Goal: Book appointment/travel/reservation

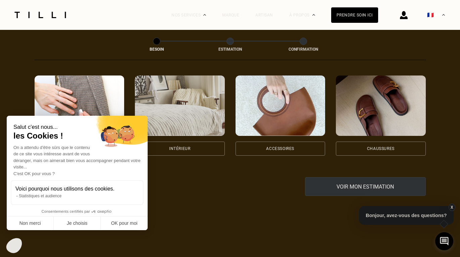
scroll to position [125, 0]
click at [129, 219] on button "OK pour moi" at bounding box center [124, 223] width 47 height 14
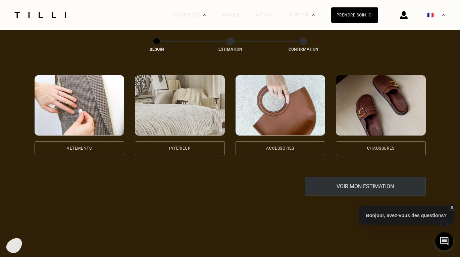
click at [96, 141] on div "Vêtements" at bounding box center [80, 148] width 90 height 14
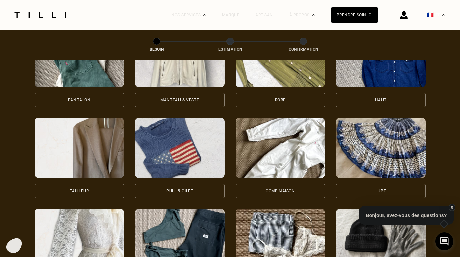
scroll to position [356, 0]
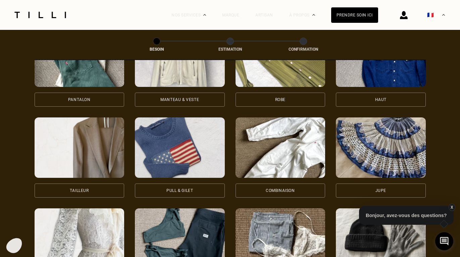
click at [179, 98] on div "Manteau & Veste" at bounding box center [179, 100] width 39 height 4
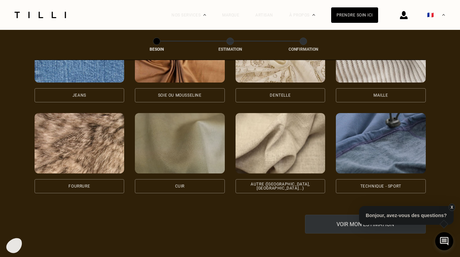
scroll to position [768, 0]
click at [299, 182] on div "Autre ([GEOGRAPHIC_DATA], [GEOGRAPHIC_DATA]...)" at bounding box center [280, 186] width 79 height 8
select select "FR"
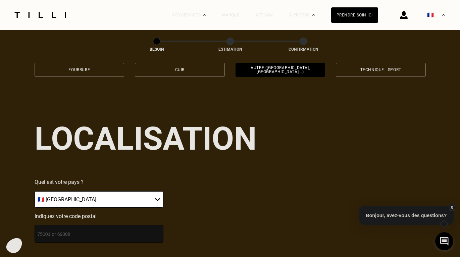
scroll to position [903, 0]
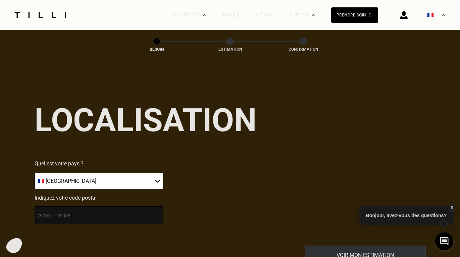
click at [108, 175] on select "🇩🇪 [GEOGRAPHIC_DATA] 🇦🇹 [GEOGRAPHIC_DATA] 🇧🇪 [GEOGRAPHIC_DATA] 🇧🇬 Bulgarie 🇨🇾 C…" at bounding box center [99, 181] width 129 height 16
click at [94, 206] on input "number" at bounding box center [99, 215] width 129 height 18
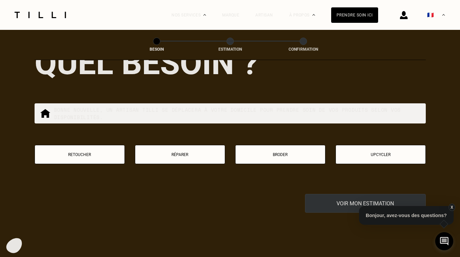
scroll to position [1129, 0]
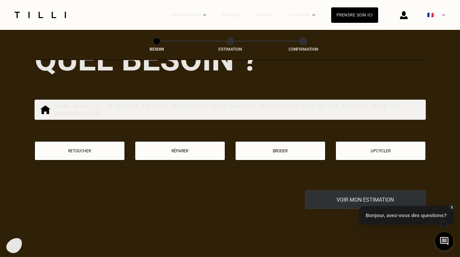
type input "75006"
click at [91, 143] on button "Retoucher" at bounding box center [80, 150] width 90 height 19
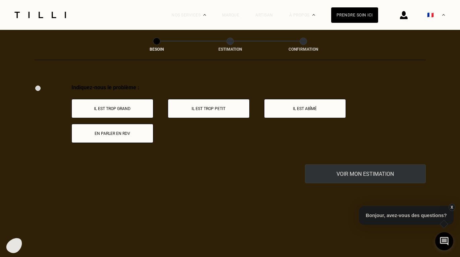
scroll to position [1242, 0]
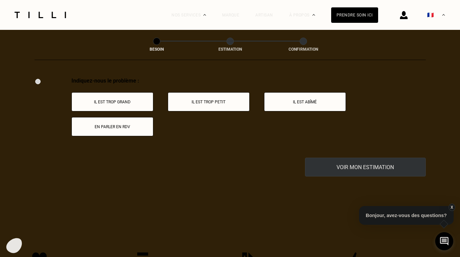
click at [129, 107] on button "Il est trop grand" at bounding box center [112, 101] width 82 height 19
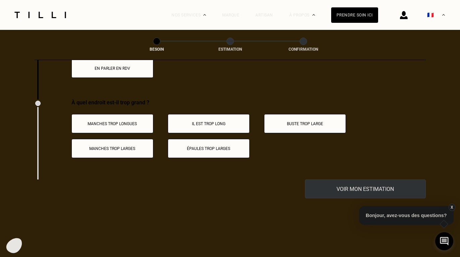
scroll to position [1322, 0]
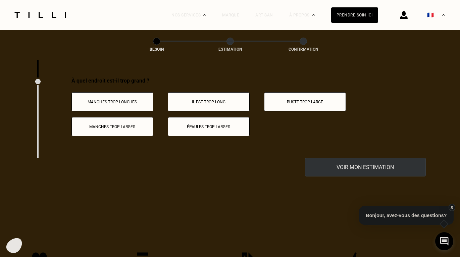
click at [226, 100] on p "Il est trop long" at bounding box center [209, 102] width 75 height 5
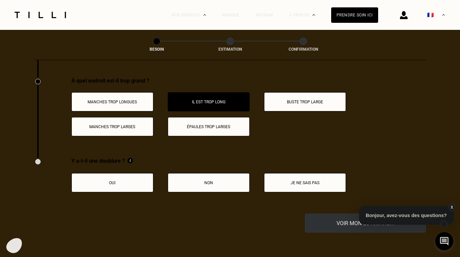
click at [115, 187] on button "Oui" at bounding box center [112, 182] width 82 height 19
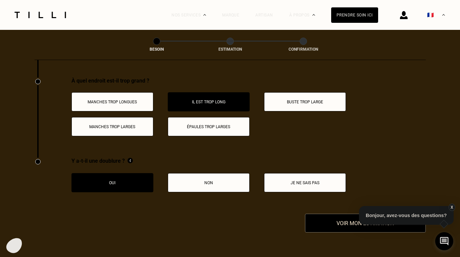
scroll to position [1397, 0]
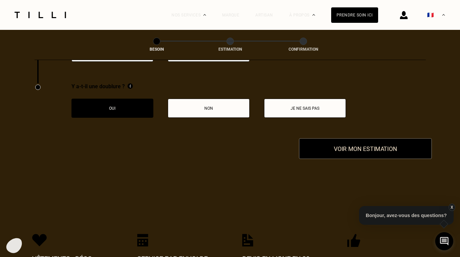
click at [335, 150] on button "Voir mon estimation" at bounding box center [365, 148] width 133 height 21
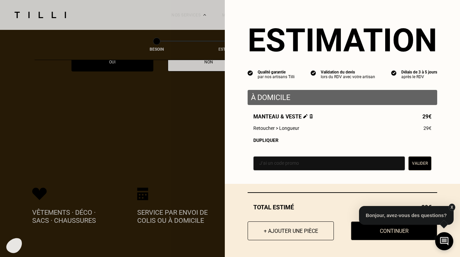
scroll to position [1444, 0]
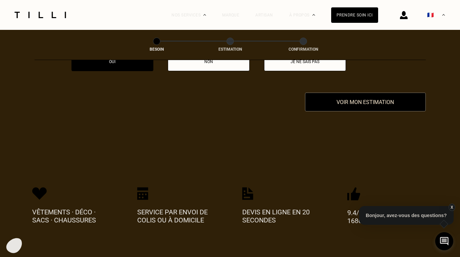
click at [452, 206] on button "X" at bounding box center [451, 207] width 7 height 7
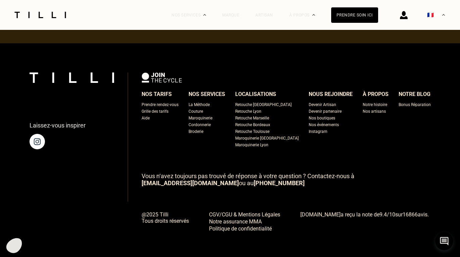
scroll to position [1662, 0]
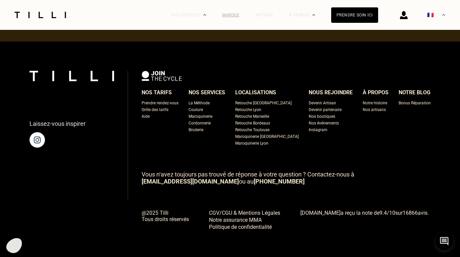
click at [236, 15] on div "Marque" at bounding box center [230, 15] width 17 height 5
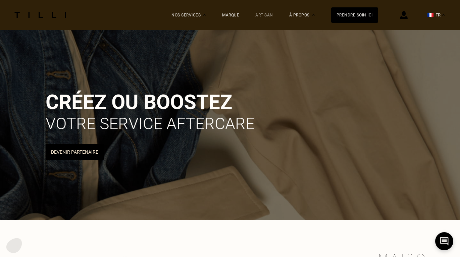
click at [273, 14] on div "Artisan" at bounding box center [264, 15] width 18 height 5
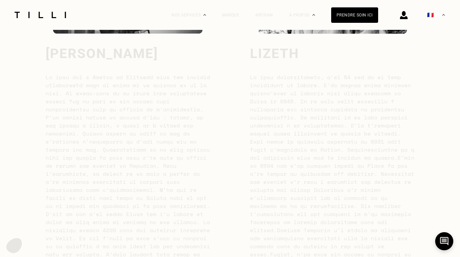
scroll to position [1922, 0]
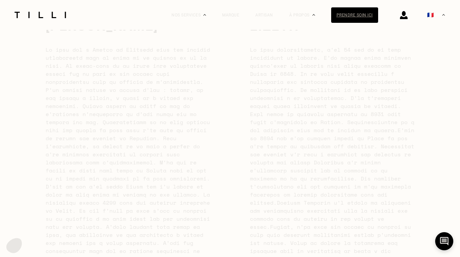
click at [345, 15] on div "Prendre soin ici" at bounding box center [354, 14] width 47 height 15
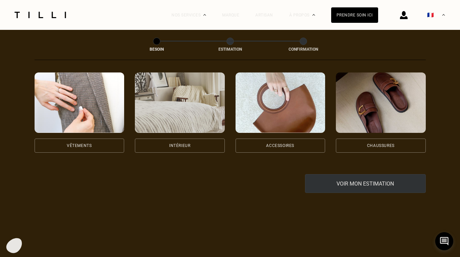
scroll to position [149, 0]
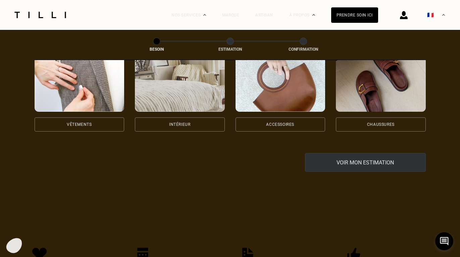
click at [80, 123] on div "Vêtements" at bounding box center [79, 125] width 25 height 4
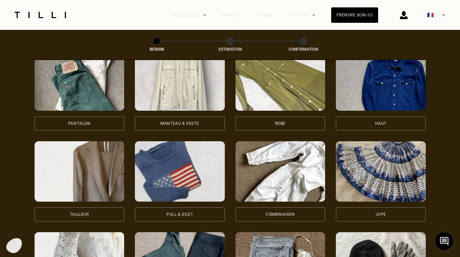
scroll to position [332, 0]
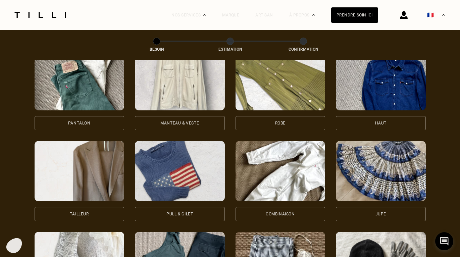
click at [187, 121] on div "Manteau & Veste" at bounding box center [179, 123] width 39 height 4
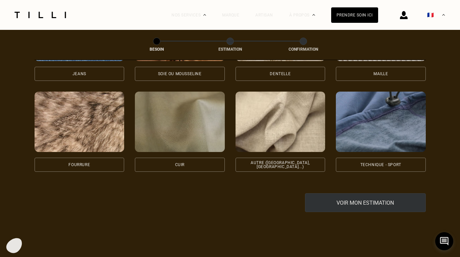
scroll to position [790, 0]
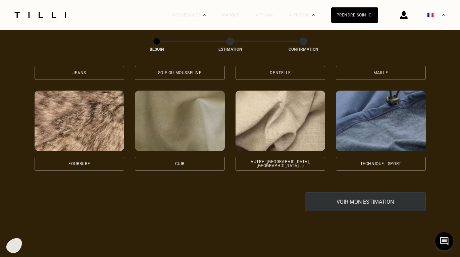
click at [274, 160] on div "Autre ([GEOGRAPHIC_DATA], [GEOGRAPHIC_DATA]...)" at bounding box center [280, 164] width 79 height 8
select select "FR"
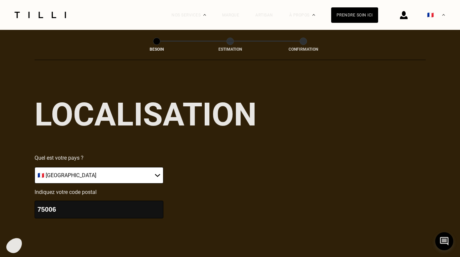
scroll to position [930, 0]
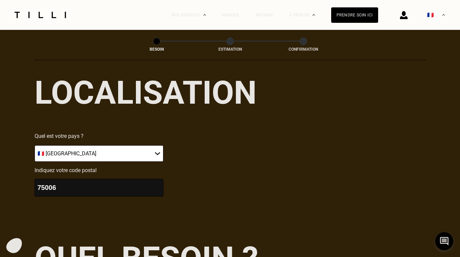
click at [104, 183] on input "75006" at bounding box center [99, 188] width 129 height 18
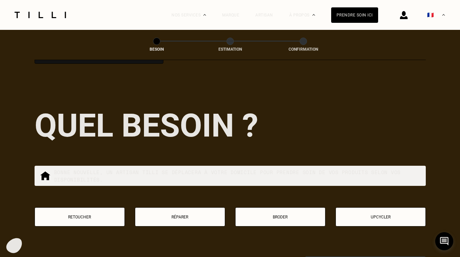
scroll to position [1070, 0]
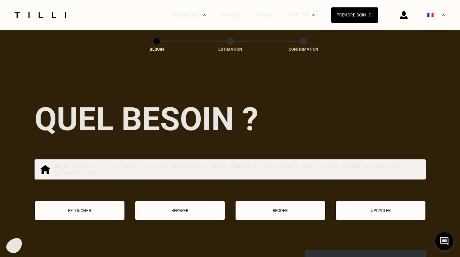
type input "92200"
click at [40, 16] on img at bounding box center [40, 15] width 56 height 6
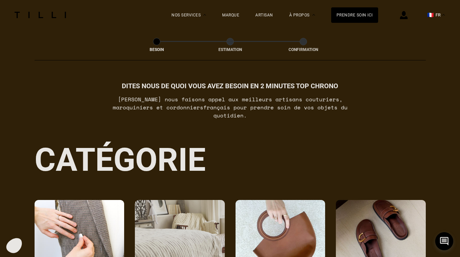
scroll to position [423, 0]
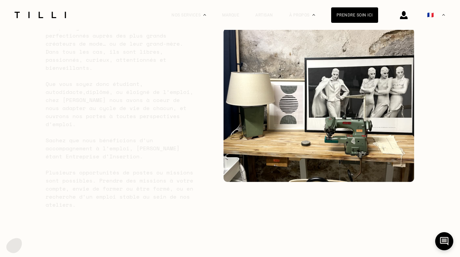
scroll to position [2086, 0]
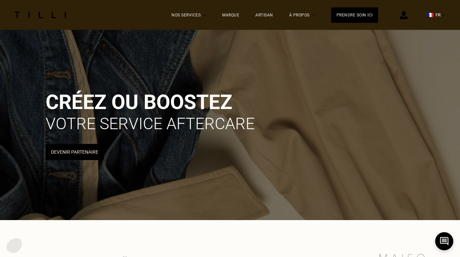
scroll to position [423, 0]
